Goal: Use online tool/utility

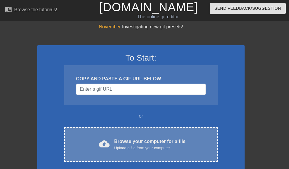
click at [125, 137] on div "cloud_upload Browse your computer for a file Upload a file from your computer C…" at bounding box center [140, 145] width 153 height 35
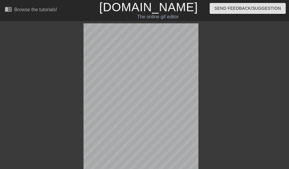
click at [11, 62] on div "done Downloading done Loading onto page done Analyzing Gif" at bounding box center [144, 141] width 289 height 237
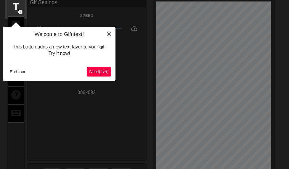
scroll to position [15, 0]
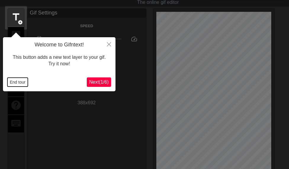
click at [16, 86] on button "End tour" at bounding box center [17, 82] width 20 height 9
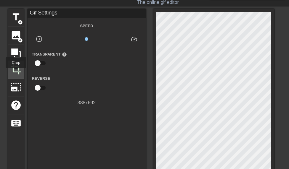
click at [16, 72] on span "crop" at bounding box center [15, 69] width 11 height 11
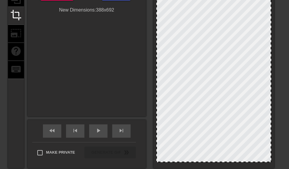
scroll to position [75, 0]
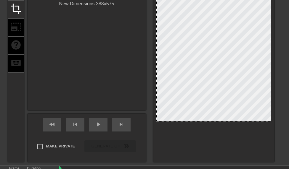
drag, startPoint x: 214, startPoint y: 156, endPoint x: 228, endPoint y: 121, distance: 37.2
click at [228, 121] on div at bounding box center [214, 121] width 114 height 3
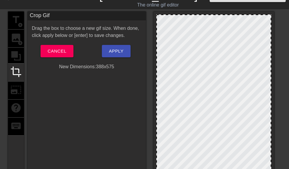
scroll to position [0, 0]
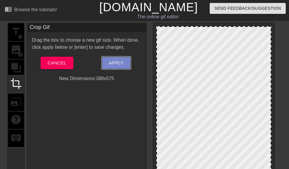
click at [115, 62] on span "Apply" at bounding box center [116, 63] width 15 height 8
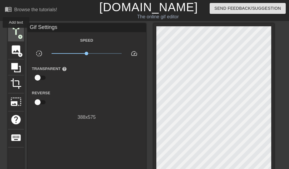
click at [16, 32] on span "title" at bounding box center [15, 31] width 11 height 11
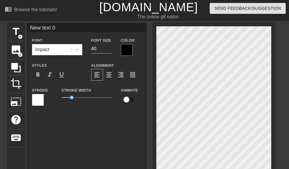
click at [125, 49] on div at bounding box center [127, 50] width 12 height 12
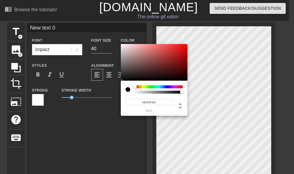
type input "#E2DBDB"
click at [123, 48] on div at bounding box center [154, 62] width 67 height 37
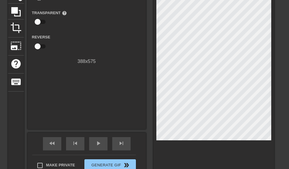
scroll to position [91, 0]
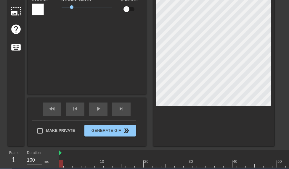
type input "MNew text 0"
type textarea "MNew text 0"
type input "MONew text 0"
type textarea "MONew text 0"
type input "MOUNew text 0"
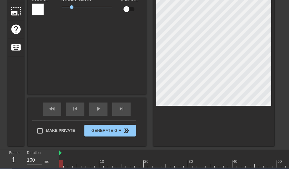
type textarea "MOUNew text 0"
type input "MOUNNew text 0"
type textarea "MOUNNew text 0"
type input "MOUNANew text 0"
type textarea "MOUNANew text 0"
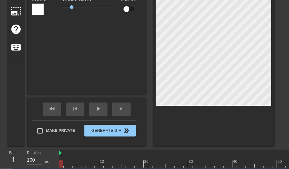
scroll to position [0, 1]
type input "MOUNAew text 0"
type textarea "MOUNAew text 0"
type input "MOUNAw text 0"
type textarea "MOUNAw text 0"
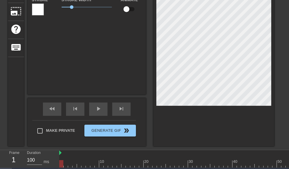
type input "MOUNA text 0"
type textarea "MOUNA text 0"
type input "MOUNAtext 0"
type textarea "MOUNAtext 0"
type input "MOUNAext 0"
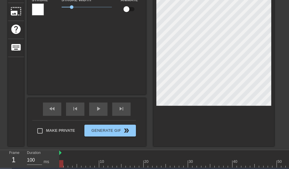
type textarea "MOUNAext 0"
type input "MOUNAxt 0"
type textarea "MOUNAxt 0"
type input "MOUNAt 0"
type textarea "MOUNAt 0"
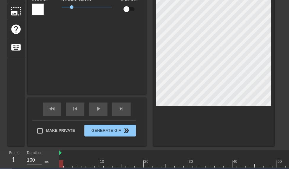
type input "MOUNA 0"
type textarea "MOUNA 0"
type input "MOUNA0"
type textarea "MOUNA0"
type input "MOUNA"
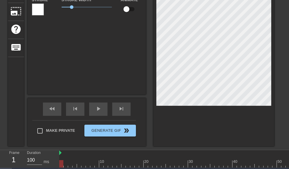
type textarea "MOUNA"
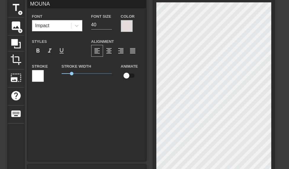
scroll to position [30, 0]
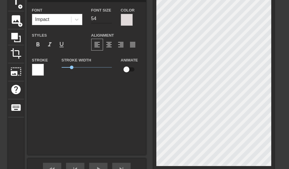
type input "55"
click at [108, 18] on input "55" at bounding box center [101, 18] width 21 height 9
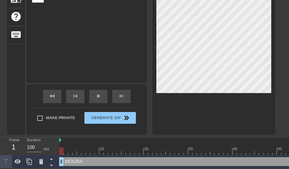
scroll to position [108, 0]
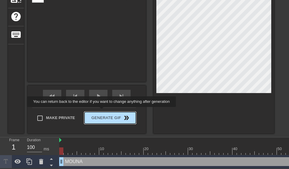
click at [103, 115] on span "Generate Gif double_arrow" at bounding box center [110, 118] width 46 height 7
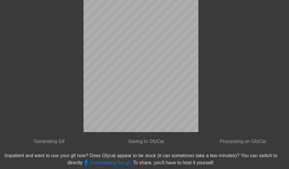
scroll to position [60, 0]
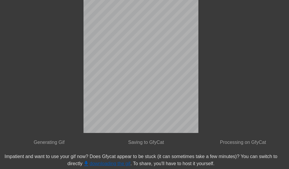
click at [100, 164] on link "get_app downloading the gif" at bounding box center [107, 163] width 48 height 5
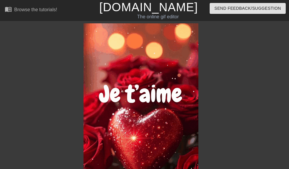
scroll to position [106, 0]
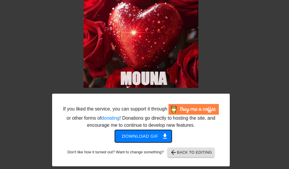
click at [159, 140] on span "Download gif get_app" at bounding box center [143, 137] width 43 height 8
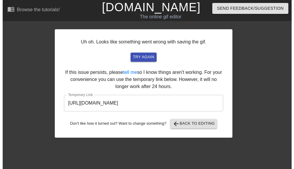
scroll to position [0, 0]
